Goal: Task Accomplishment & Management: Complete application form

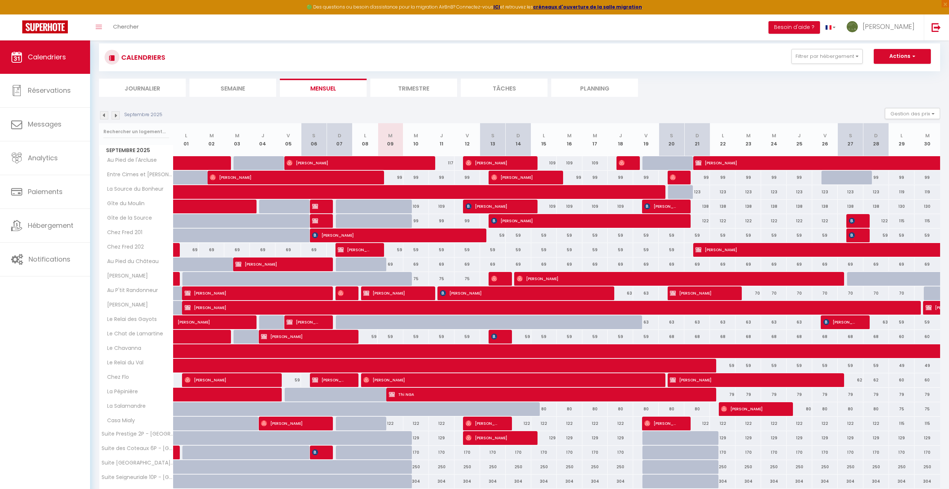
click at [118, 116] on img at bounding box center [116, 115] width 8 height 8
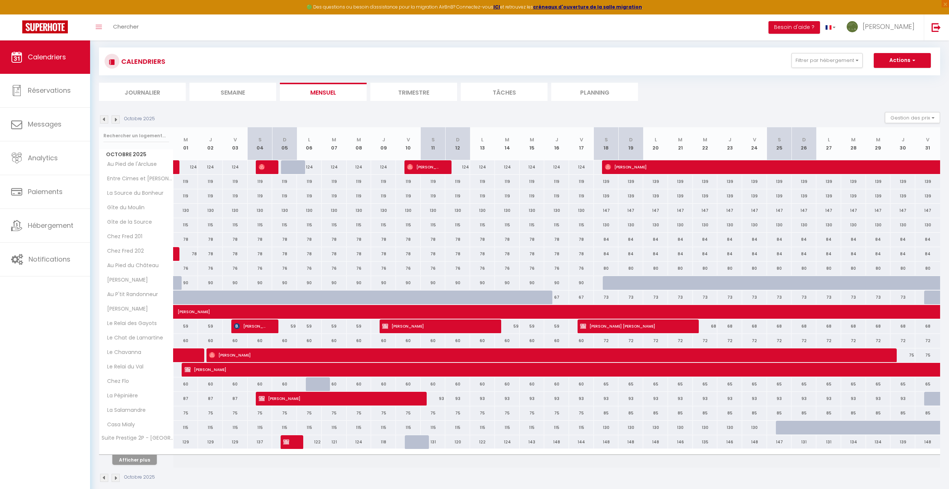
scroll to position [44, 0]
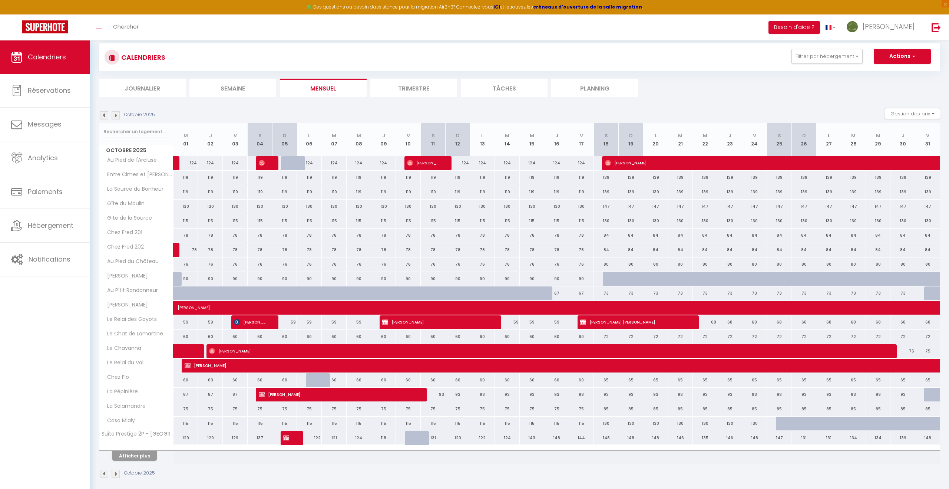
click at [144, 450] on div "Afficher plus" at bounding box center [135, 455] width 78 height 10
click at [134, 459] on button "Afficher plus" at bounding box center [134, 455] width 44 height 10
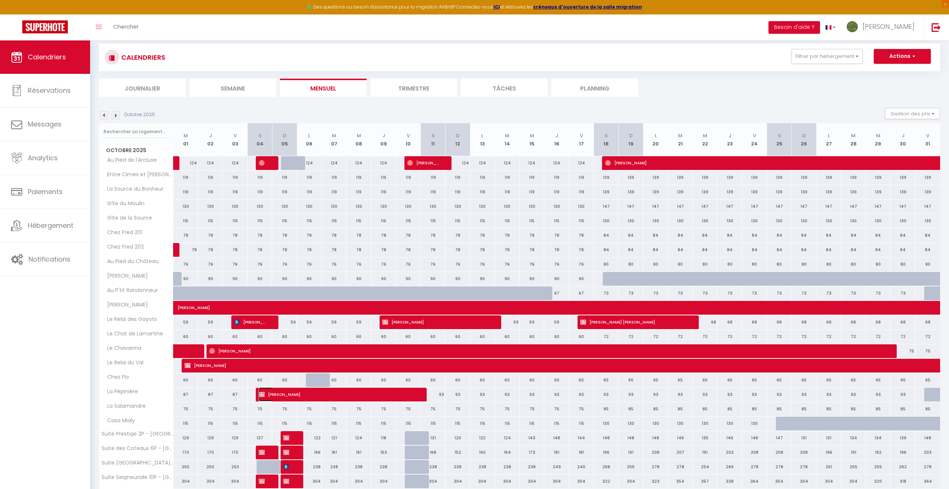
click at [300, 397] on span "[PERSON_NAME]" at bounding box center [337, 394] width 157 height 14
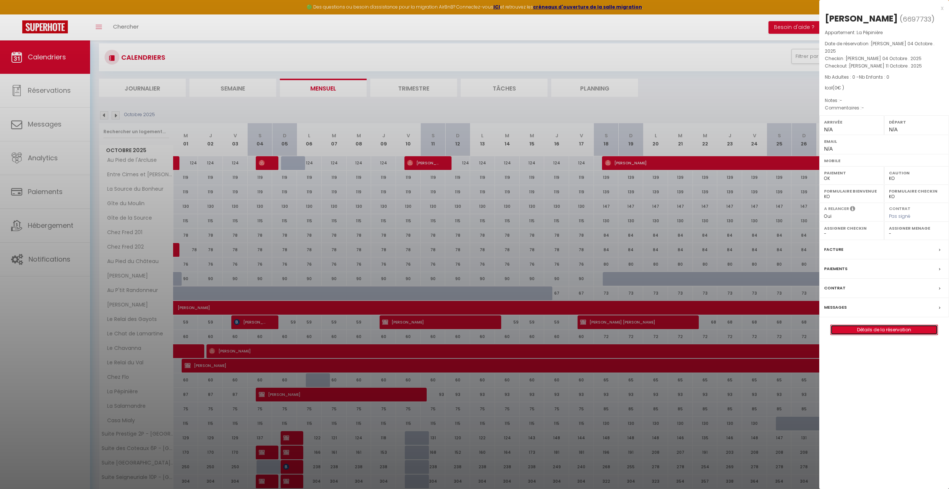
click at [887, 325] on link "Détails de la réservation" at bounding box center [884, 330] width 107 height 10
select select
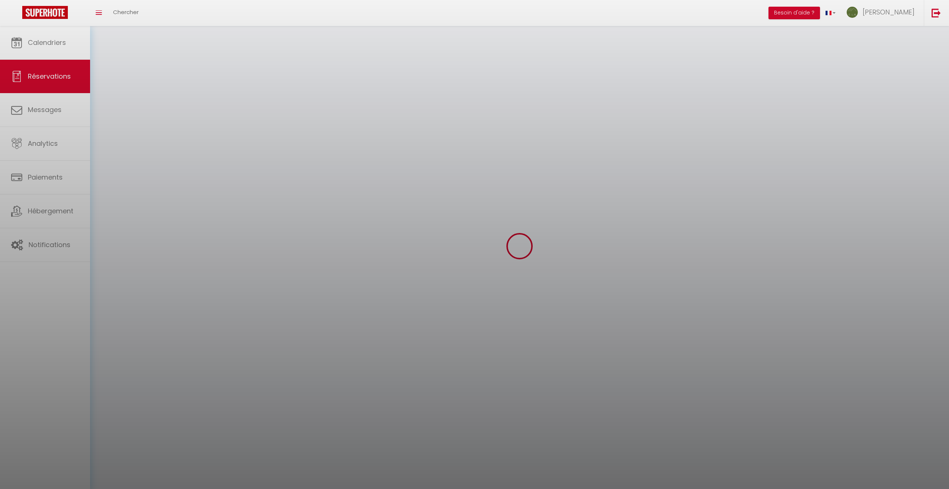
select select
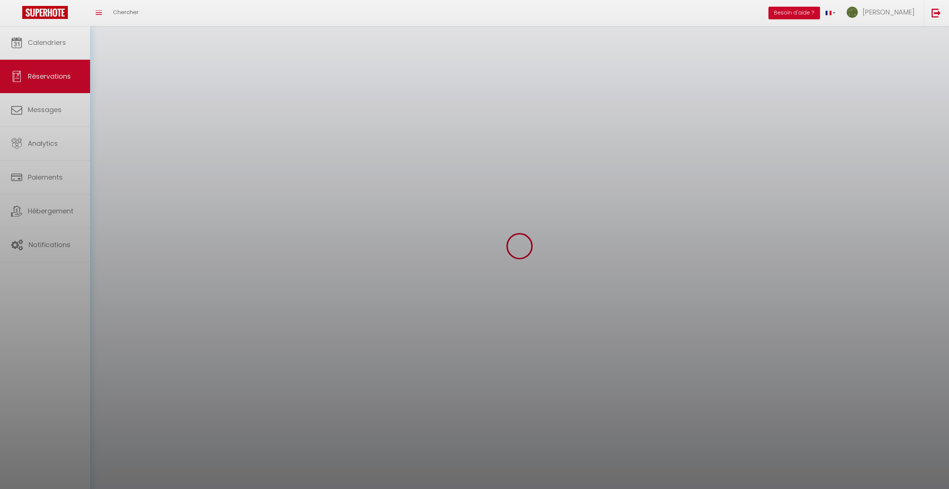
select select
checkbox input "false"
select select
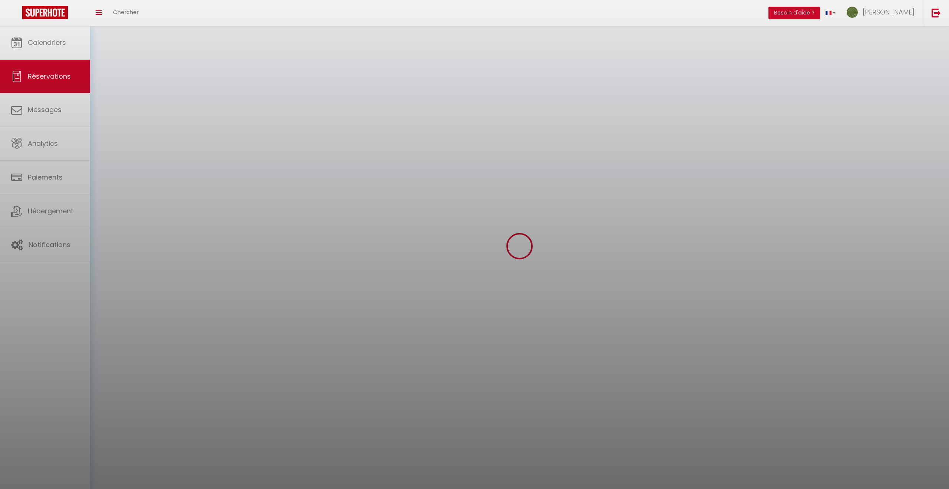
select select
checkbox input "false"
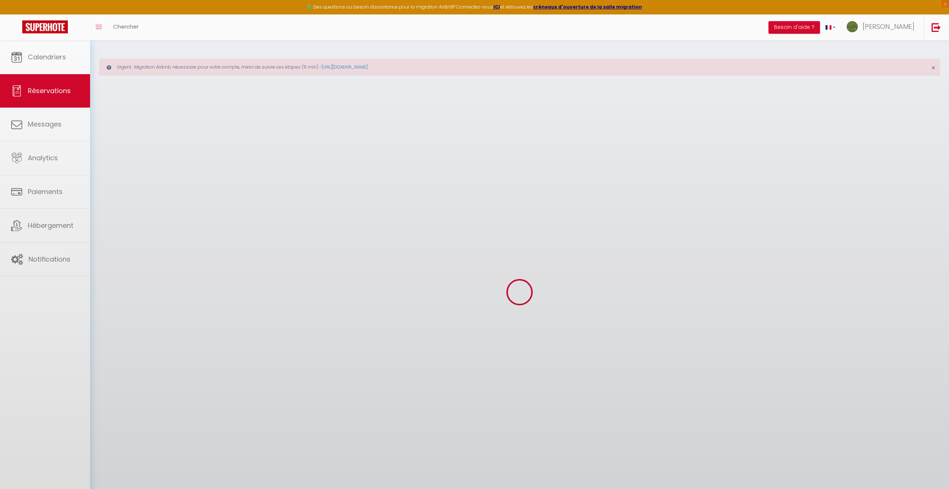
select select
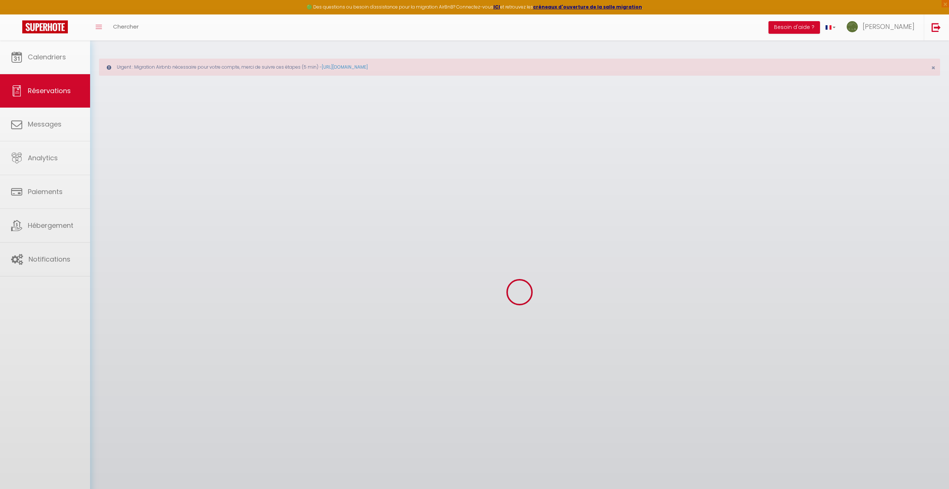
select select
checkbox input "false"
select select
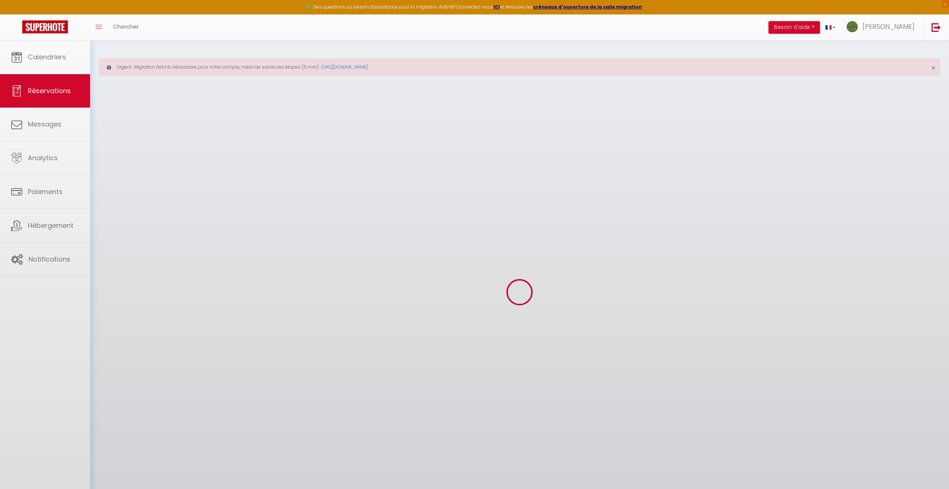
select select
checkbox input "false"
select select
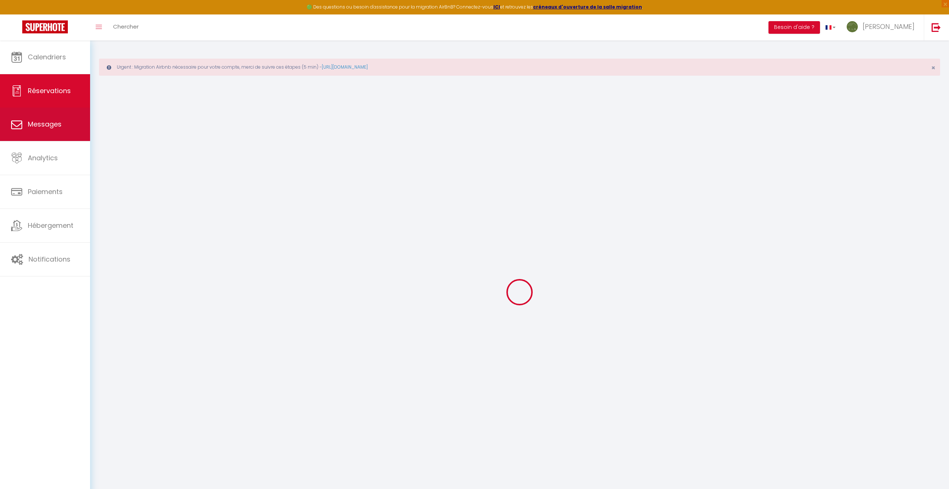
type input "[PERSON_NAME]"
type input "Sabatie"
select select
select select "72889"
select select "1"
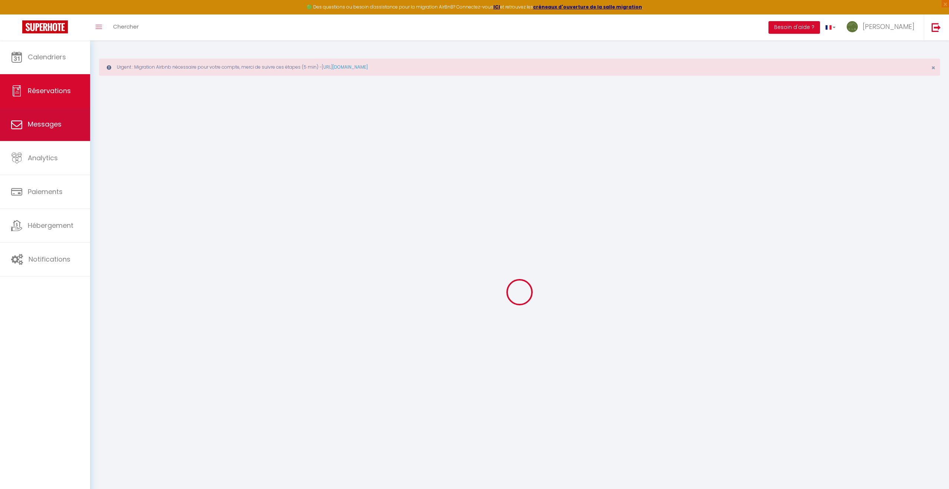
type input "[PERSON_NAME] 04 Octobre 2025"
select select
type input "[PERSON_NAME] 11 Octobre 2025"
select select
type input "0"
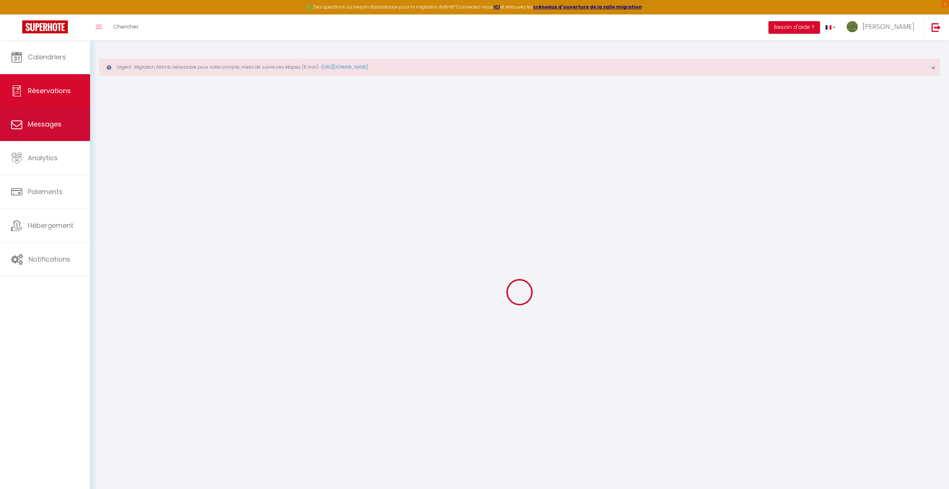
select select "12"
select select
checkbox input "false"
type input "0"
select select "73"
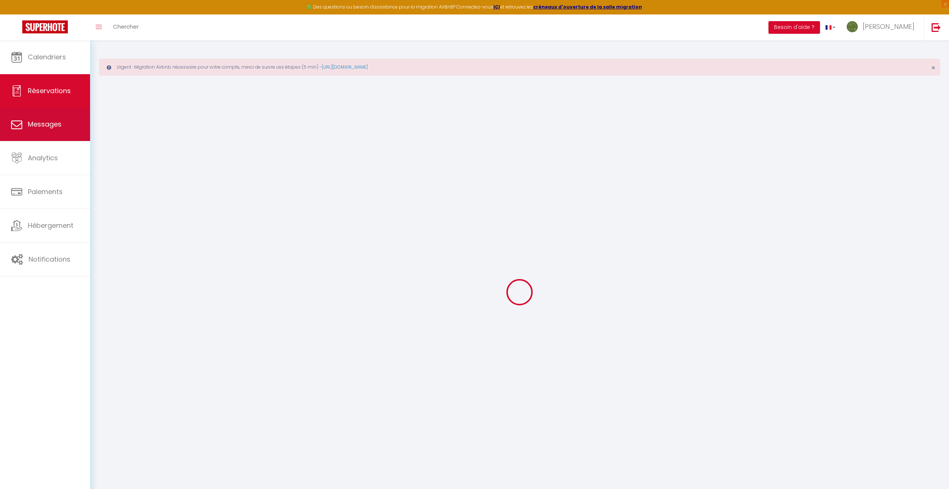
type input "80"
type input "42"
type input "0"
select select
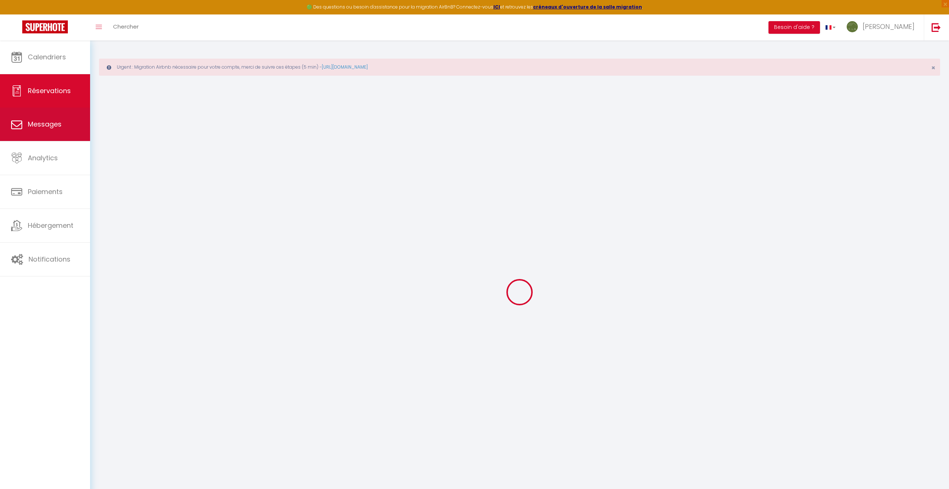
select select
select select "14"
checkbox input "false"
select select
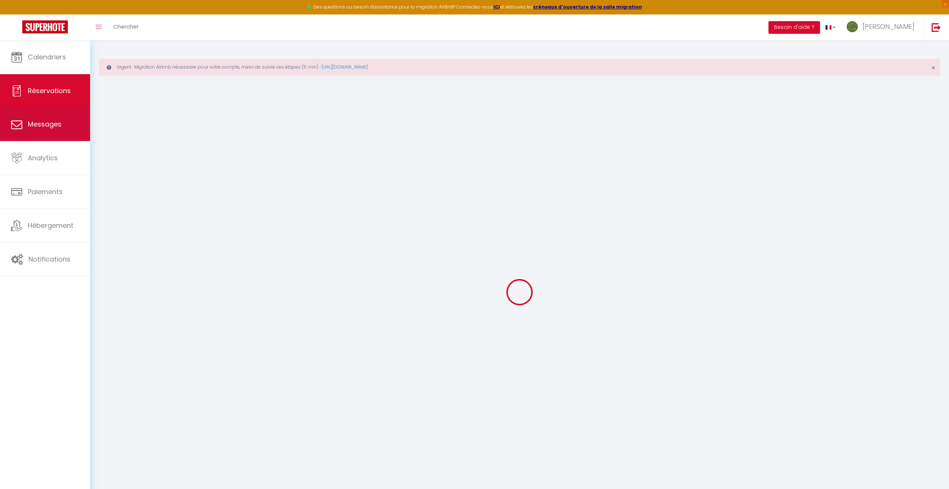
select select
checkbox input "false"
select select
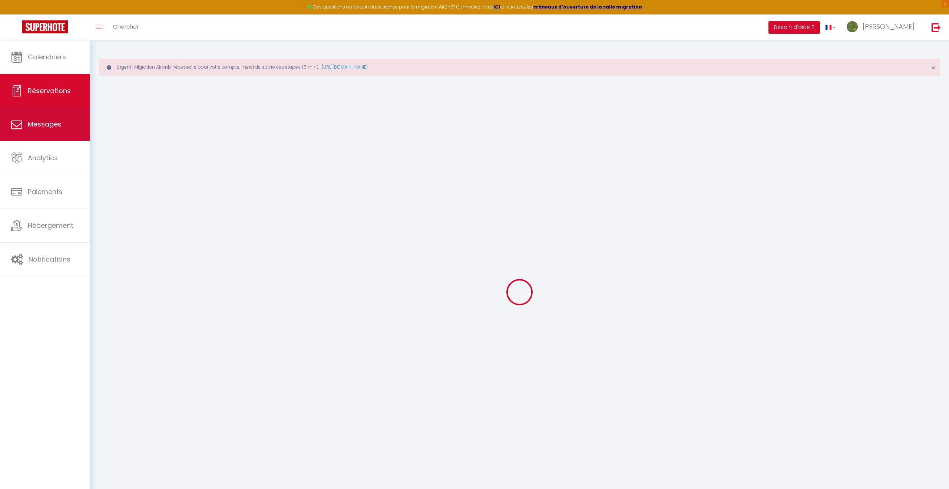
checkbox input "false"
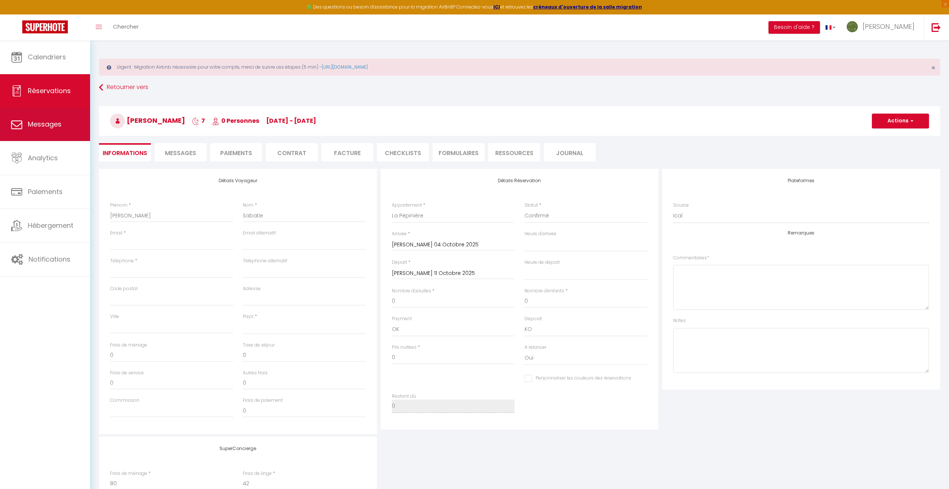
select select
checkbox input "false"
select select
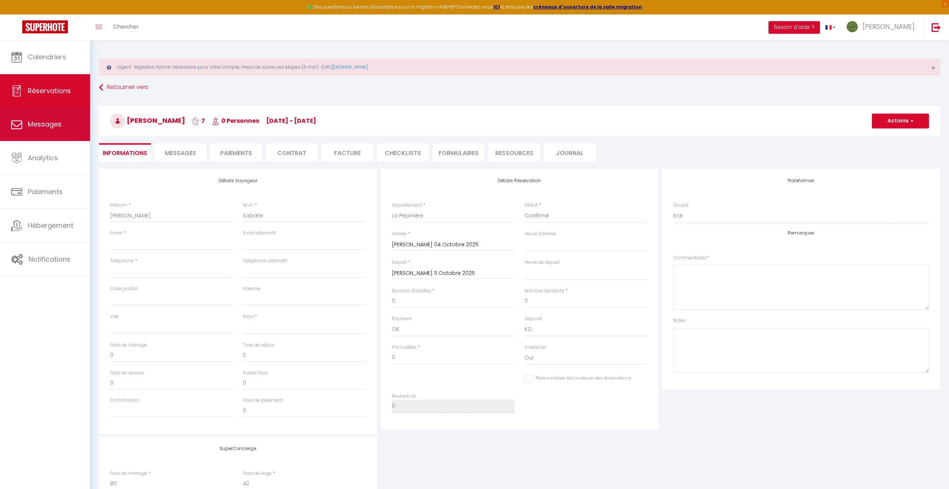
checkbox input "false"
select select
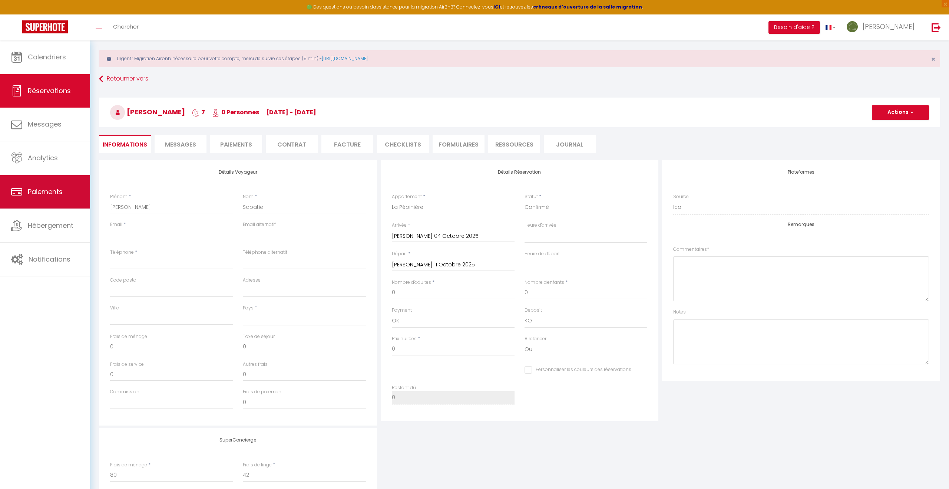
scroll to position [9, 0]
click at [284, 204] on input "Sabatie" at bounding box center [304, 206] width 123 height 13
type input "Sabatie"
select select
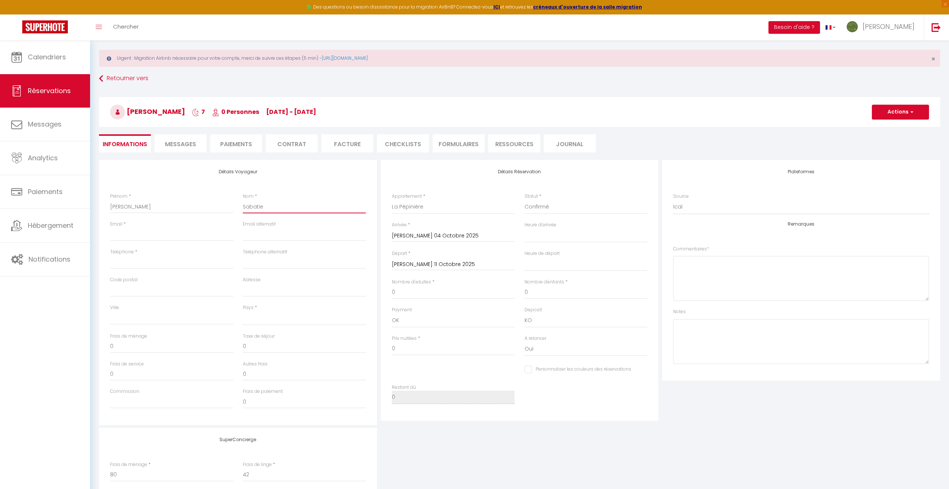
select select
checkbox input "false"
type input "[PERSON_NAME]"
select select
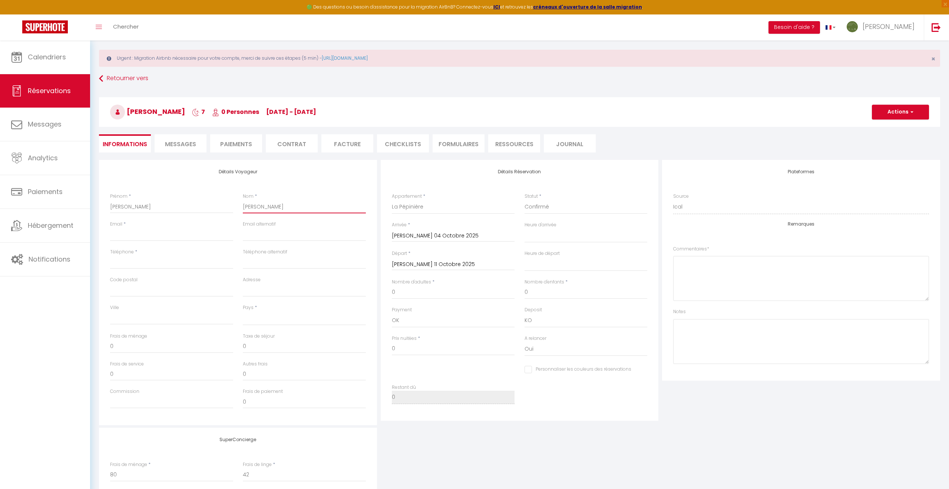
select select
checkbox input "false"
select select
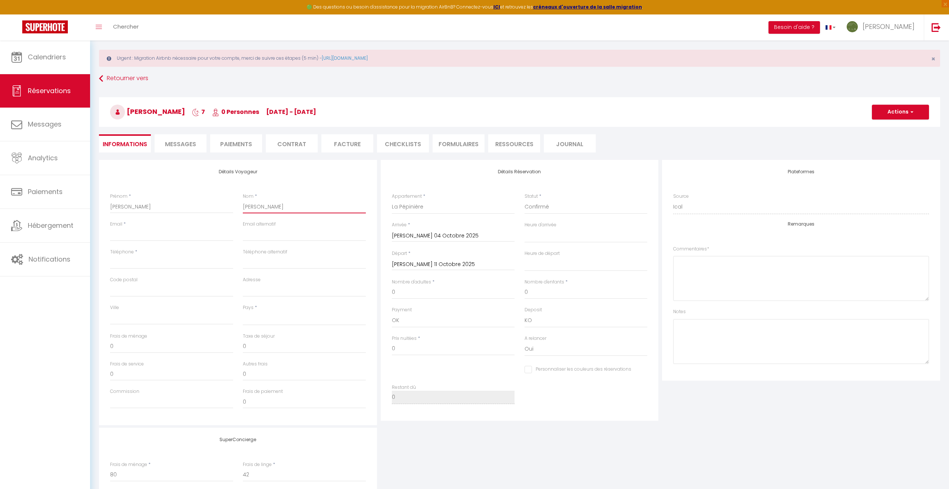
checkbox input "false"
type input "Sabatie SAB"
select select
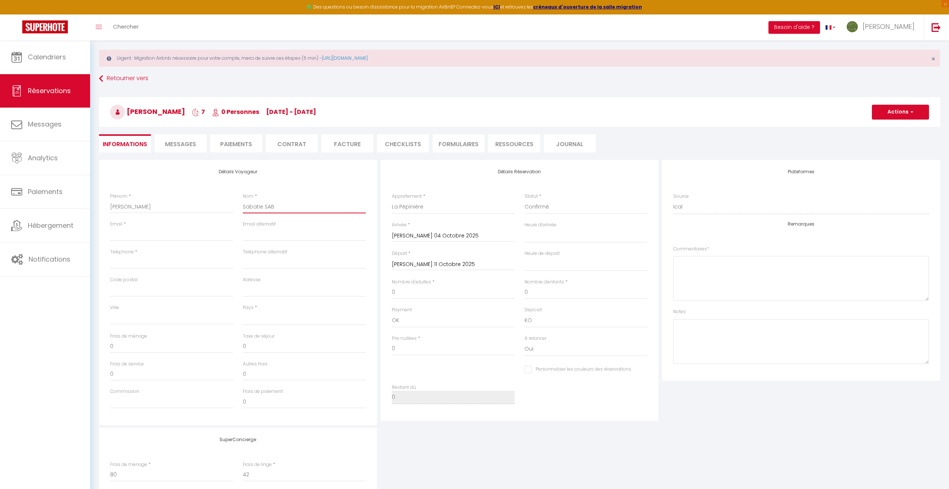
checkbox input "false"
type input "[PERSON_NAME]"
select select
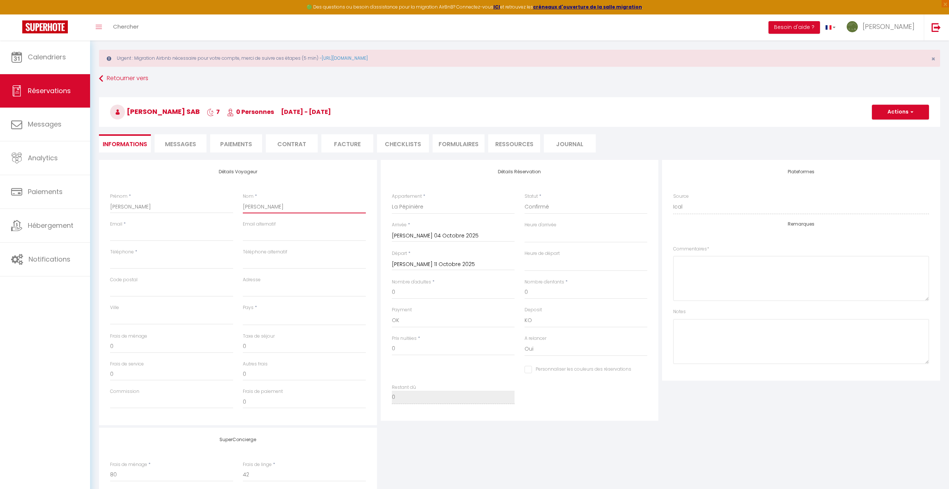
checkbox input "false"
type input "[PERSON_NAME]"
select select
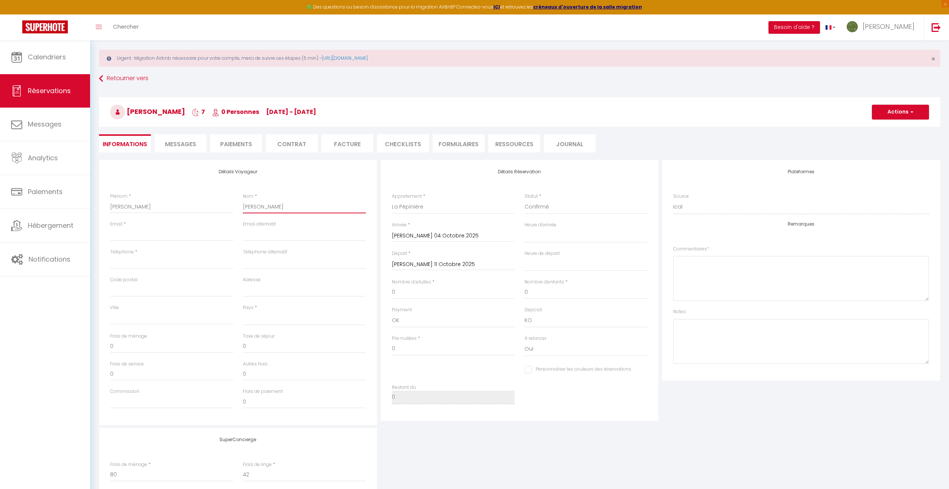
checkbox input "false"
type input "[PERSON_NAME]"
select select
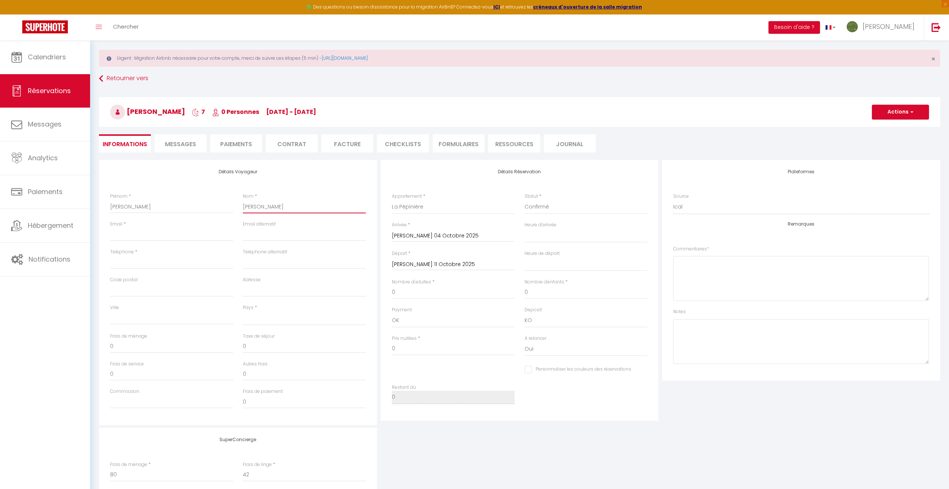
checkbox input "false"
type input "[PERSON_NAME]"
select select
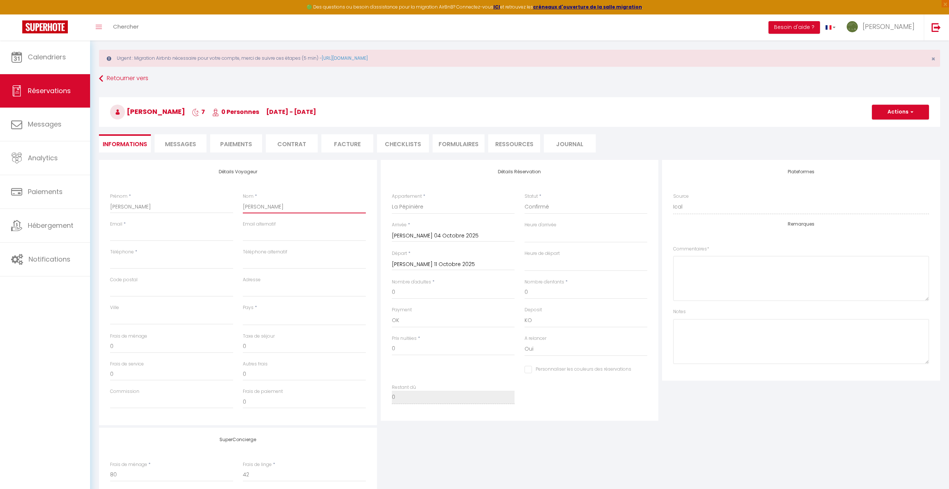
checkbox input "false"
click at [265, 205] on input "[PERSON_NAME]" at bounding box center [304, 207] width 123 height 13
type input "SabatiSABATIE"
select select
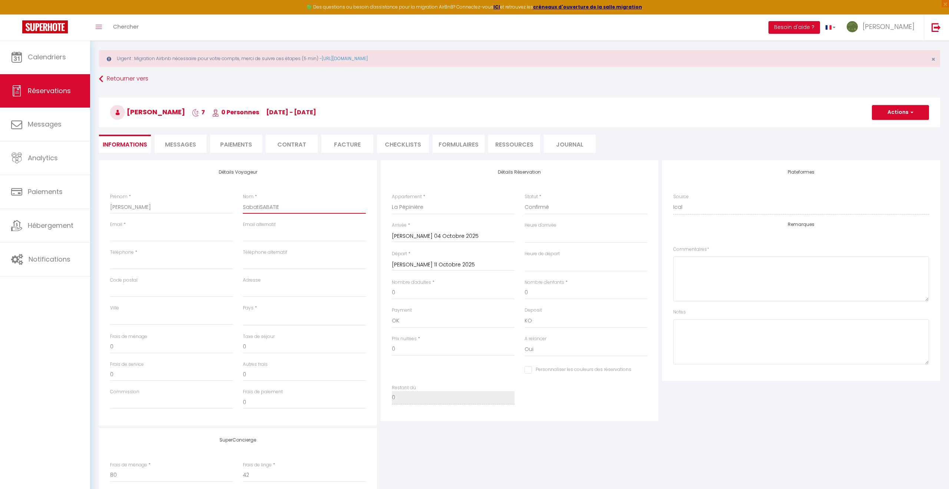
select select
checkbox input "false"
type input "SabatSABATIE"
select select
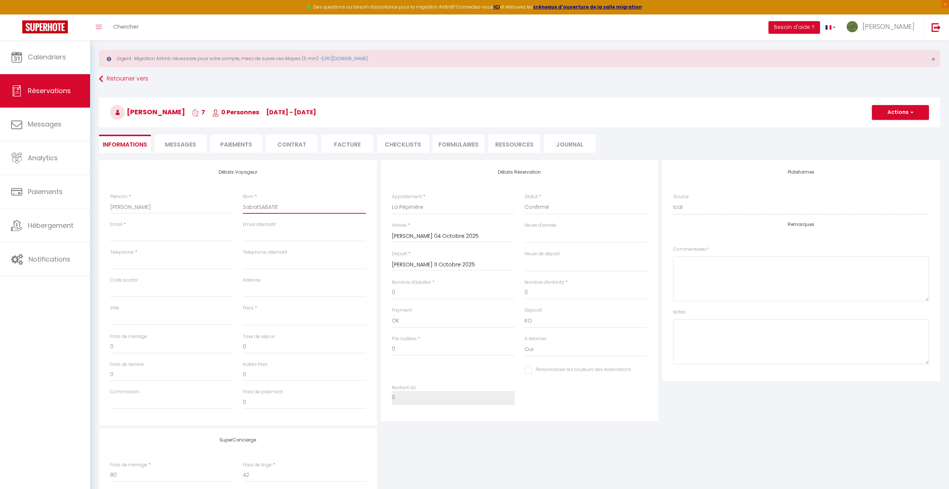
select select
checkbox input "false"
type input "SabaSABATIE"
select select
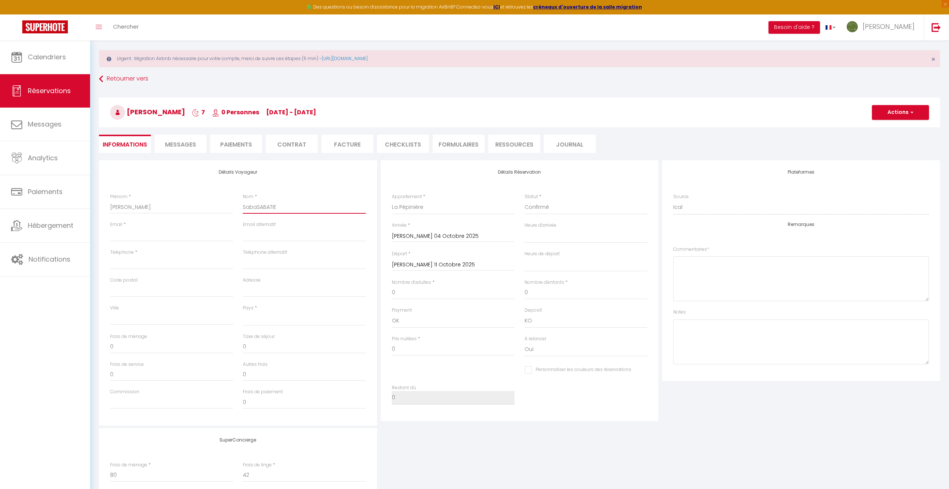
select select
checkbox input "false"
type input "SabSABATIE"
select select
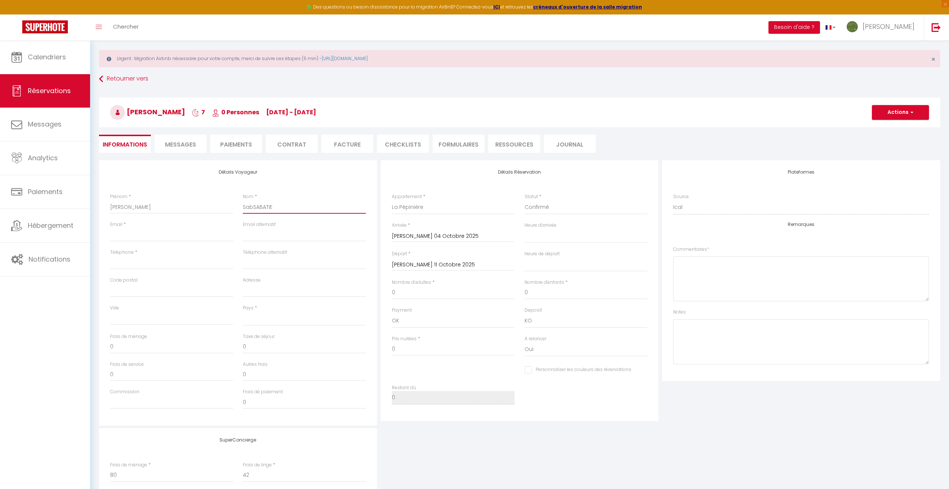
select select
checkbox input "false"
type input "SaSABATIE"
select select
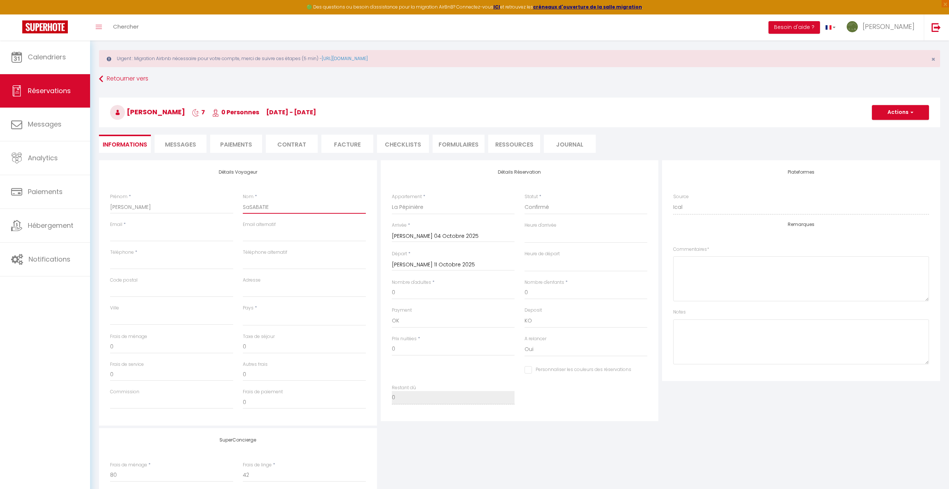
select select
checkbox input "false"
type input "SSABATIE"
select select
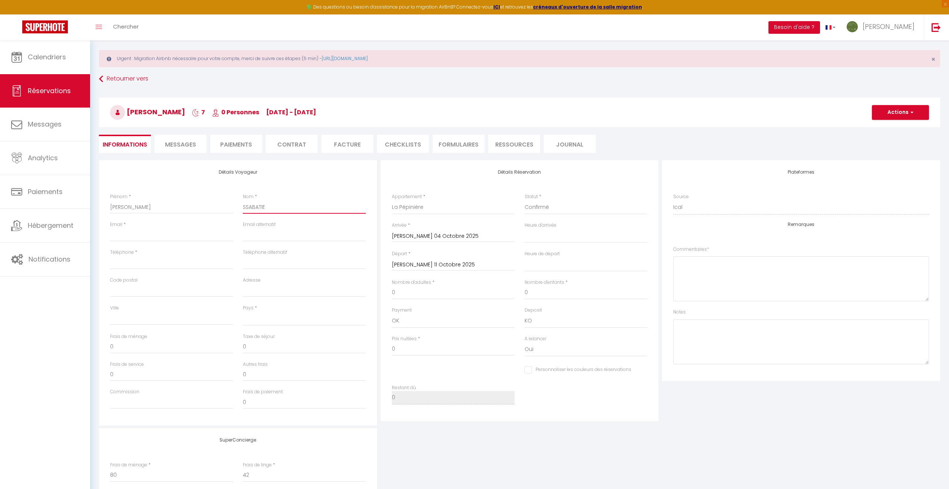
select select
checkbox input "false"
type input "SABATIE"
select select
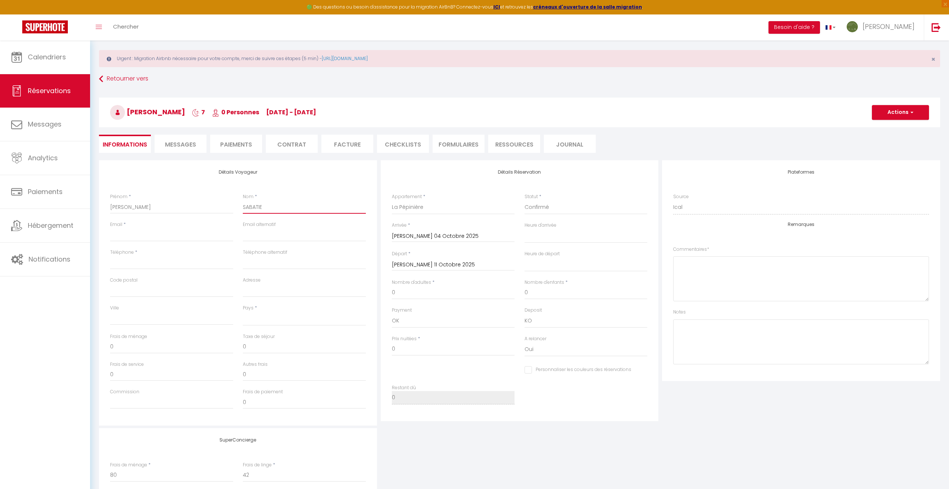
select select
checkbox input "false"
type input "SABATIE"
click at [575, 234] on select "00:00 00:30 01:00 01:30 02:00 02:30 03:00 03:30 04:00 04:30 05:00 05:30 06:00 0…" at bounding box center [585, 236] width 123 height 14
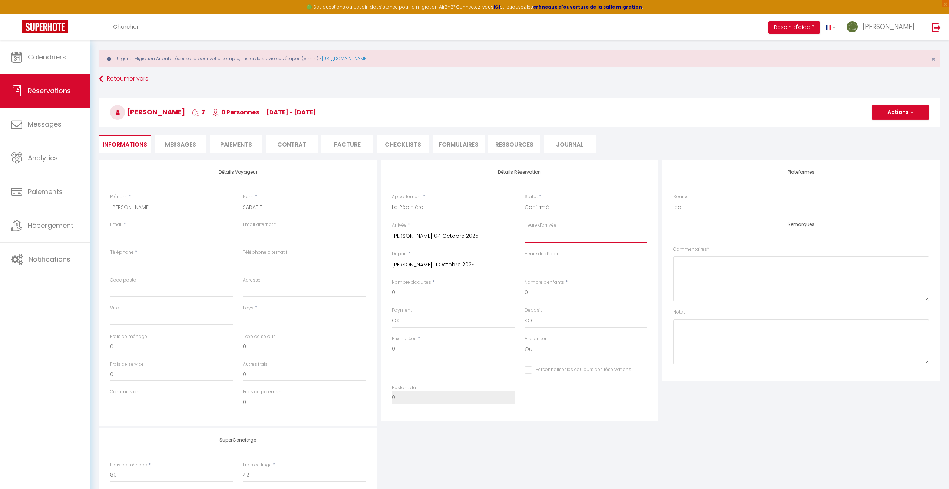
select select "17:00"
click at [524, 229] on select "00:00 00:30 01:00 01:30 02:00 02:30 03:00 03:30 04:00 04:30 05:00 05:30 06:00 0…" at bounding box center [585, 236] width 123 height 14
select select
checkbox input "false"
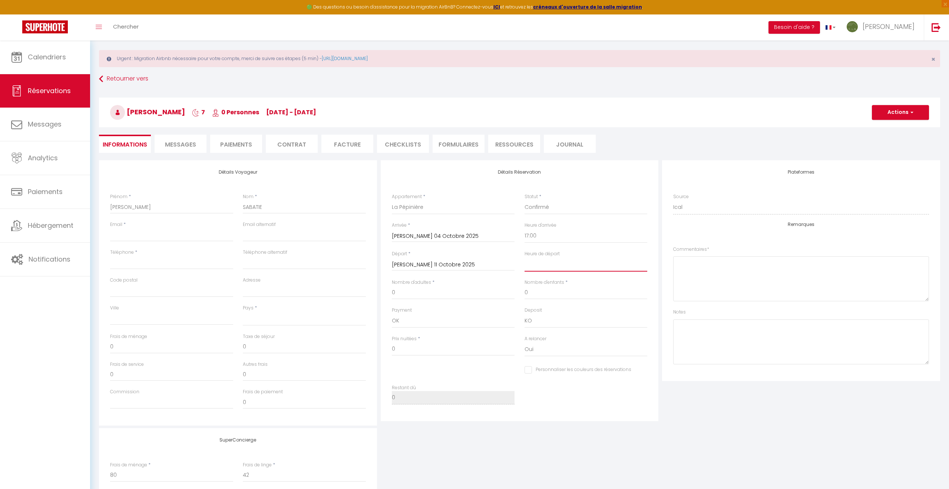
click at [546, 269] on select "00:00 00:30 01:00 01:30 02:00 02:30 03:00 03:30 04:00 04:30 05:00 05:30 06:00 0…" at bounding box center [585, 264] width 123 height 14
select select "11:00"
click at [524, 257] on select "00:00 00:30 01:00 01:30 02:00 02:30 03:00 03:30 04:00 04:30 05:00 05:30 06:00 0…" at bounding box center [585, 264] width 123 height 14
select select
checkbox input "false"
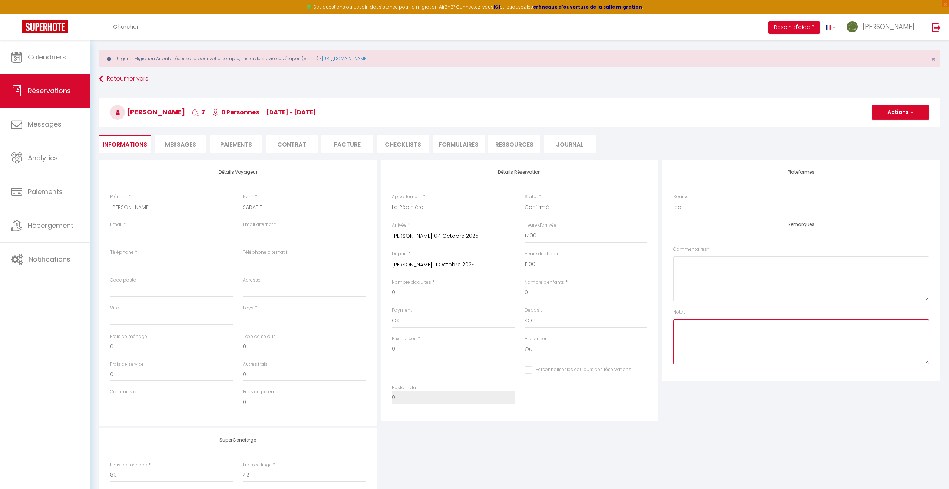
click at [701, 334] on textarea at bounding box center [801, 341] width 256 height 45
type textarea "HOLIDU"
click at [687, 441] on div "SuperConcierge Frais de ménage * 80 Frais [PERSON_NAME] * 42 Frais de checkin *…" at bounding box center [519, 477] width 845 height 98
click at [124, 259] on input "Téléphone" at bounding box center [171, 262] width 123 height 13
drag, startPoint x: 124, startPoint y: 259, endPoint x: 144, endPoint y: 297, distance: 42.3
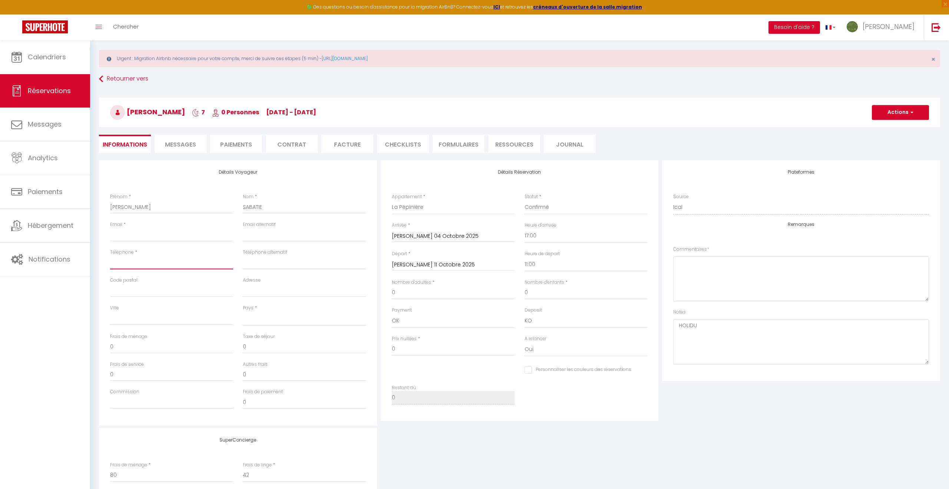
paste input "[PHONE_NUMBER]"
type input "[PHONE_NUMBER]"
select select
checkbox input "false"
type input "[PHONE_NUMBER]"
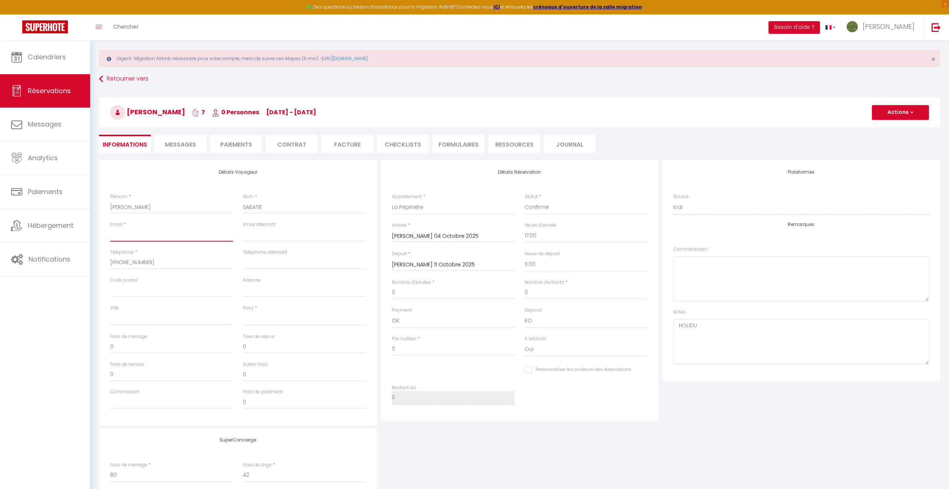
click at [129, 236] on input "Email client" at bounding box center [171, 234] width 123 height 13
click at [126, 234] on input "Email client" at bounding box center [171, 234] width 123 height 13
paste input "[EMAIL_ADDRESS][PERSON_NAME][DOMAIN_NAME]"
type input "[EMAIL_ADDRESS][PERSON_NAME][DOMAIN_NAME]"
select select
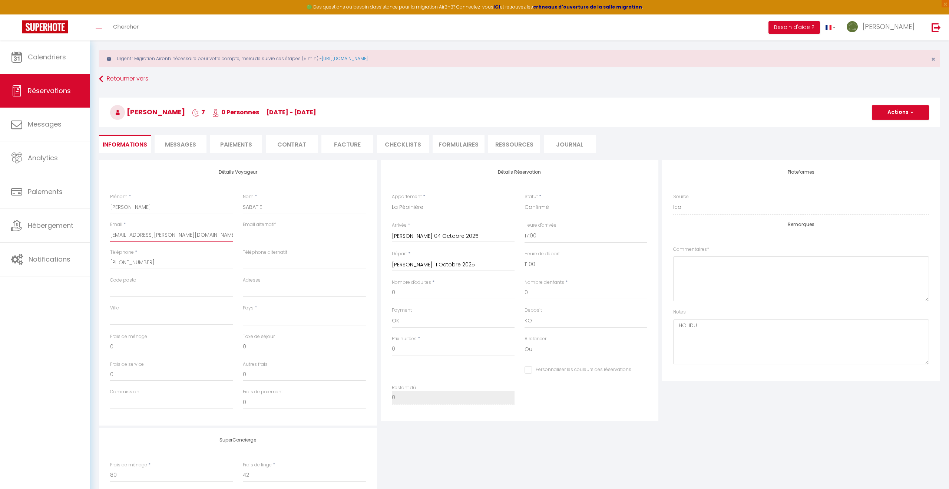
checkbox input "false"
type input "[EMAIL_ADDRESS][PERSON_NAME][DOMAIN_NAME]"
click at [258, 320] on select "[GEOGRAPHIC_DATA] [GEOGRAPHIC_DATA] [GEOGRAPHIC_DATA] [GEOGRAPHIC_DATA] [GEOGRA…" at bounding box center [304, 318] width 123 height 14
select select "FR"
click at [243, 311] on select "[GEOGRAPHIC_DATA] [GEOGRAPHIC_DATA] [GEOGRAPHIC_DATA] [GEOGRAPHIC_DATA] [GEOGRA…" at bounding box center [304, 318] width 123 height 14
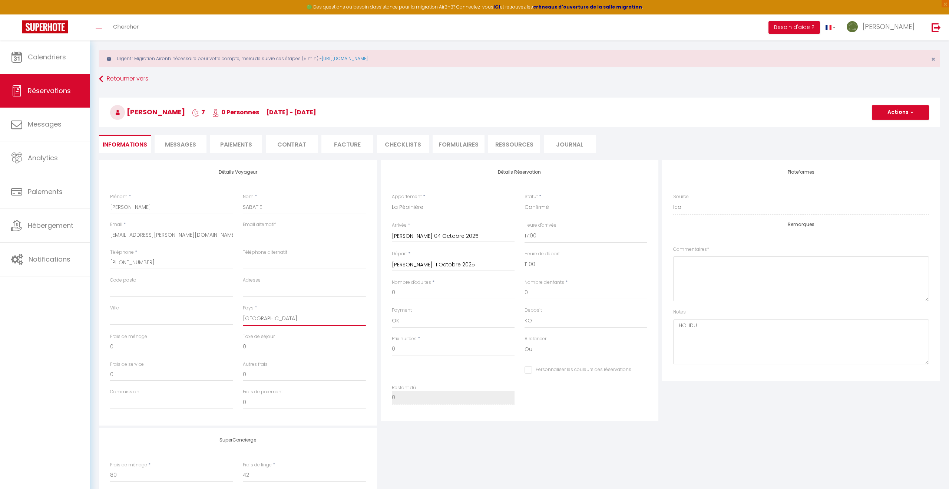
checkbox input "false"
click at [162, 291] on input "Code postal" at bounding box center [171, 290] width 123 height 13
click at [128, 290] on input "Code postal" at bounding box center [171, 290] width 123 height 13
paste input "82220"
type input "82220"
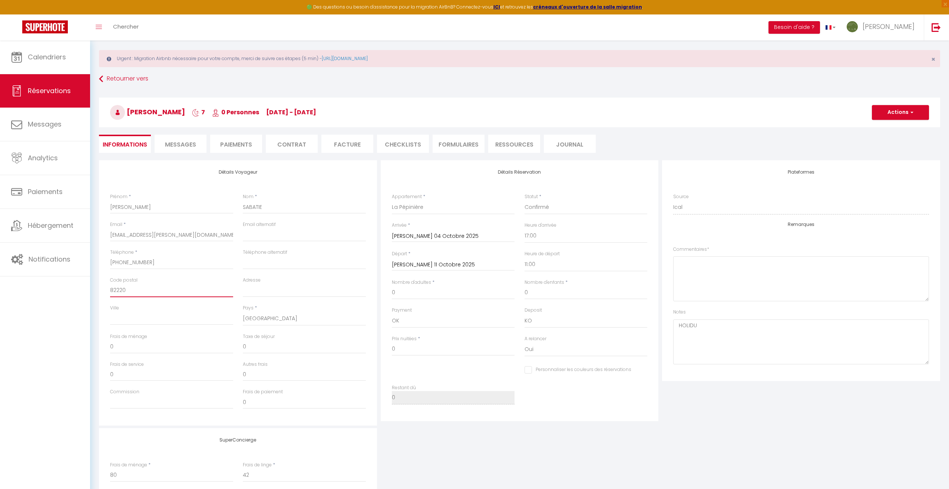
checkbox input "false"
type input "82220"
click at [118, 315] on input "Ville" at bounding box center [171, 317] width 123 height 13
paste input "Auty"
type input "Auty"
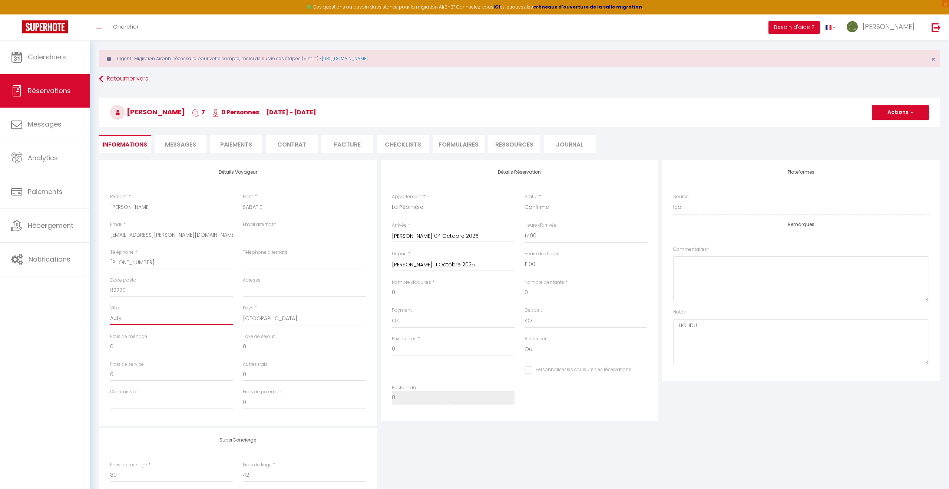
checkbox input "false"
type input "Auty"
click at [264, 292] on input "Adresse" at bounding box center [304, 290] width 123 height 13
paste input "[STREET_ADDRESS][PERSON_NAME]"
type input "[STREET_ADDRESS][PERSON_NAME]"
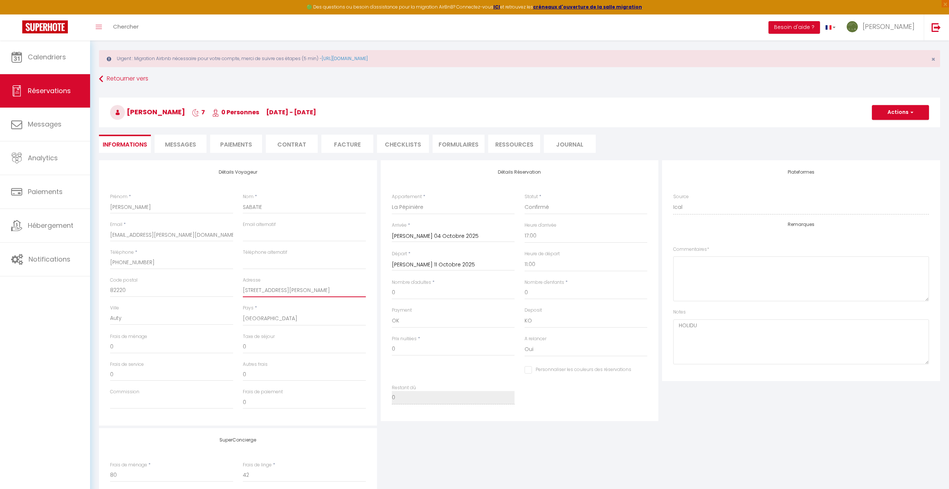
checkbox input "false"
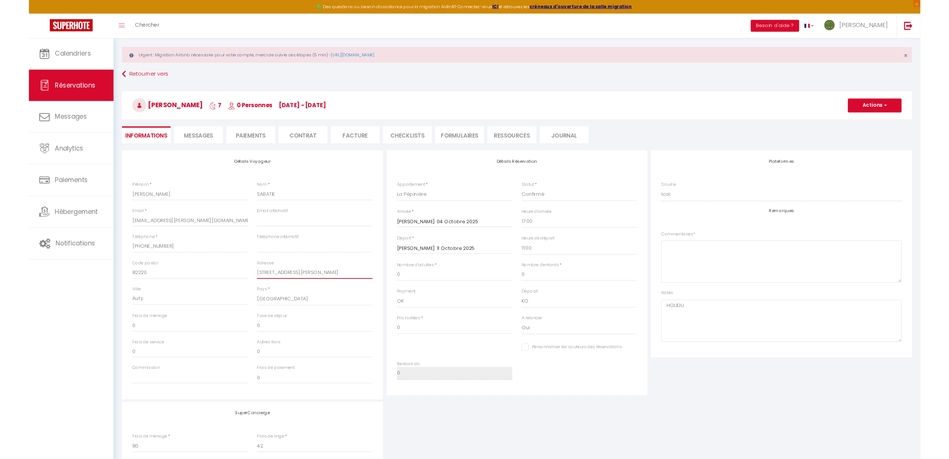
scroll to position [97, 0]
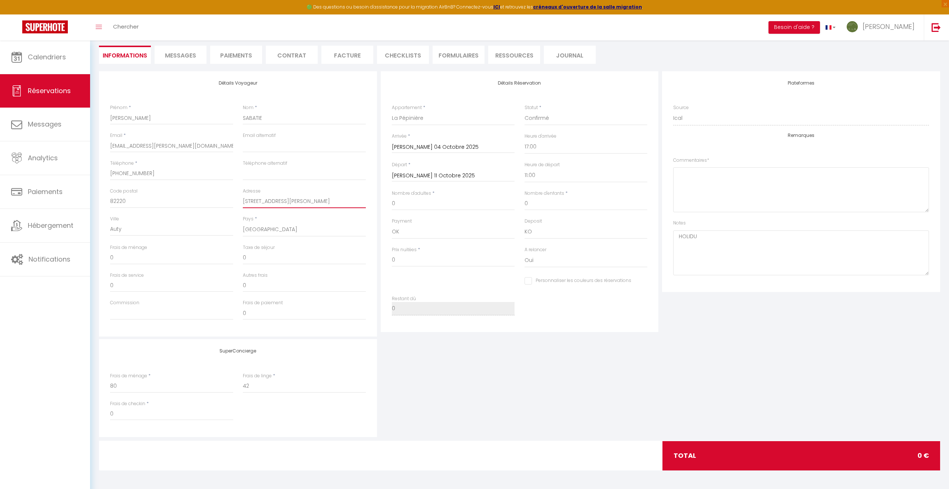
type input "[STREET_ADDRESS][PERSON_NAME]"
click at [406, 260] on input "0" at bounding box center [453, 259] width 123 height 13
checkbox input "false"
type input "426"
checkbox input "false"
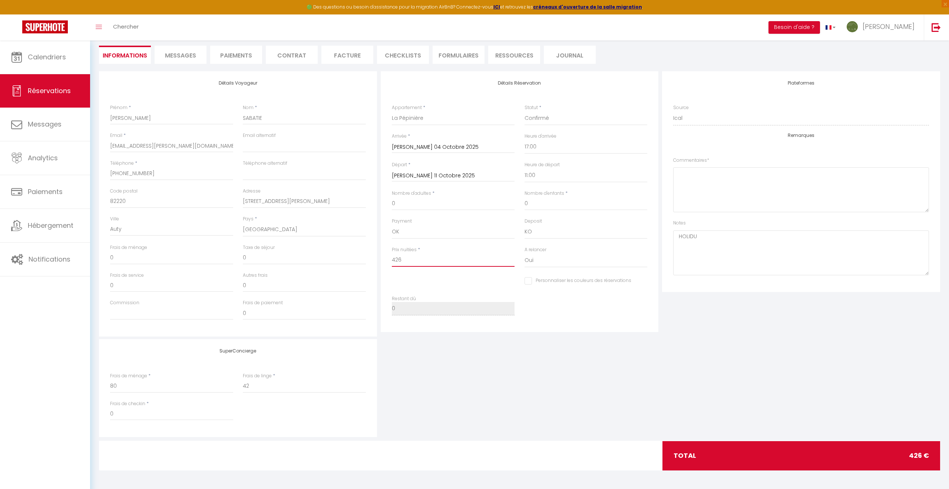
type input "426."
checkbox input "false"
type input "426.1"
checkbox input "false"
type input "426.15"
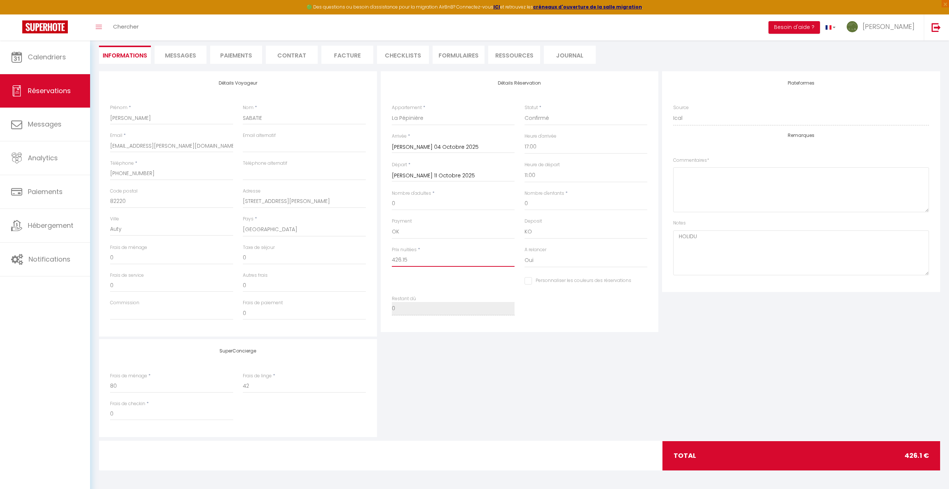
checkbox input "false"
type input "426.15"
click at [116, 284] on input "0" at bounding box center [171, 284] width 123 height 13
checkbox input "false"
type input "9"
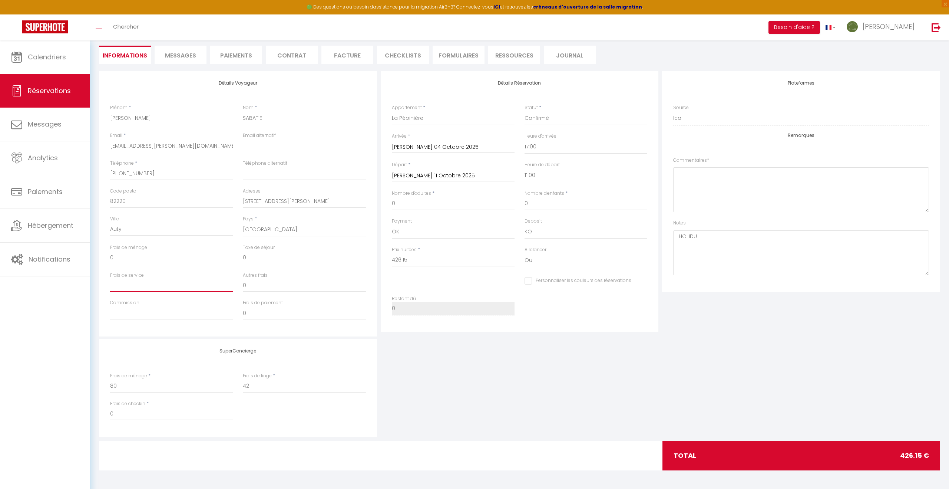
checkbox input "false"
type input "80"
click at [524, 386] on div "SuperConcierge Frais de ménage * 80 Frais [PERSON_NAME] * 42 Frais de checkin *…" at bounding box center [519, 388] width 845 height 98
click at [730, 321] on div "Plateformes Source Direct [DOMAIN_NAME] [DOMAIN_NAME] Chalet montagne Expedia G…" at bounding box center [801, 203] width 282 height 265
click at [464, 347] on div "SuperConcierge Frais de ménage * 80 Frais [PERSON_NAME] * 42 Frais de checkin *…" at bounding box center [519, 388] width 845 height 98
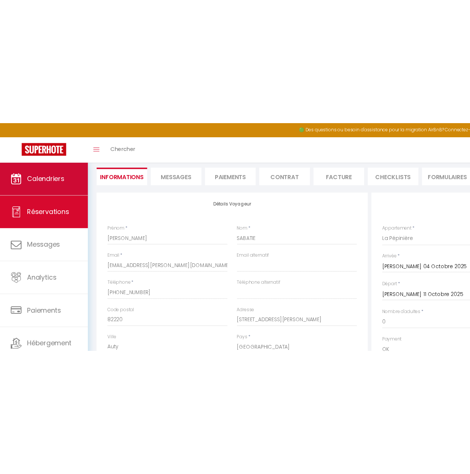
scroll to position [97, 0]
